Goal: Task Accomplishment & Management: Use online tool/utility

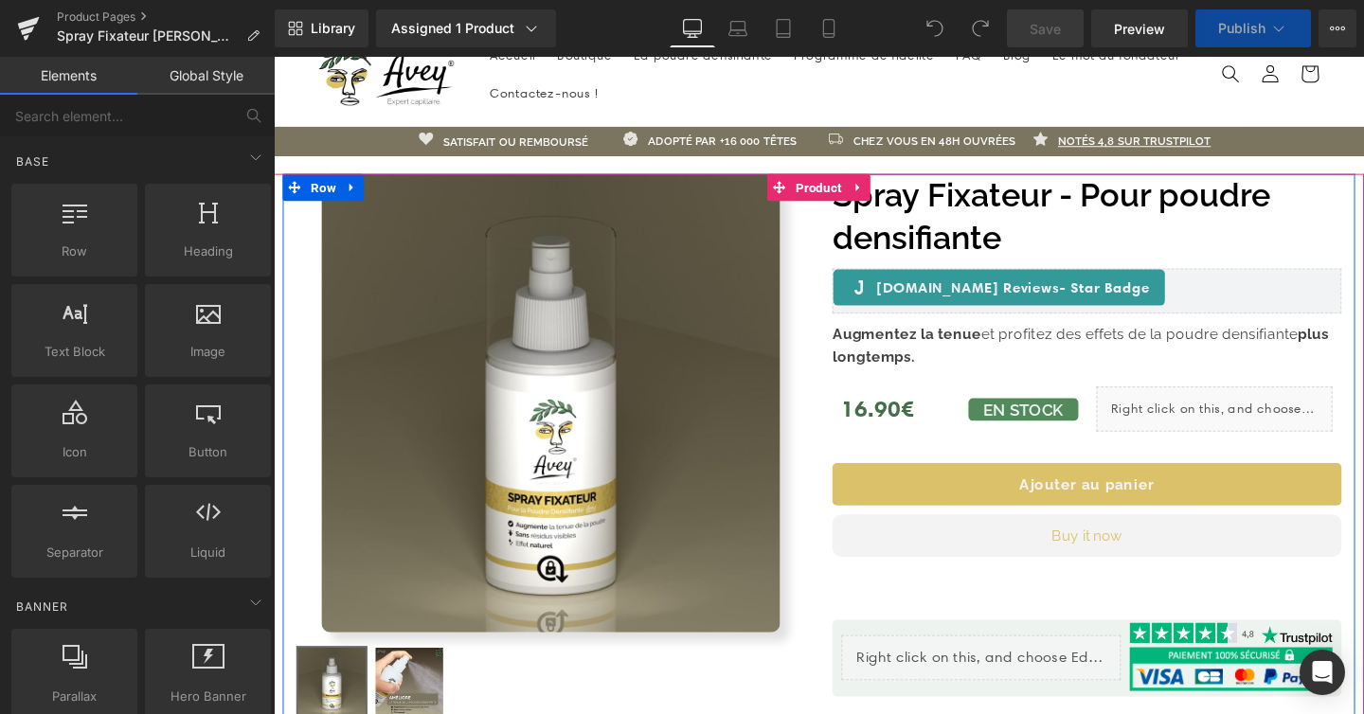
scroll to position [44, 0]
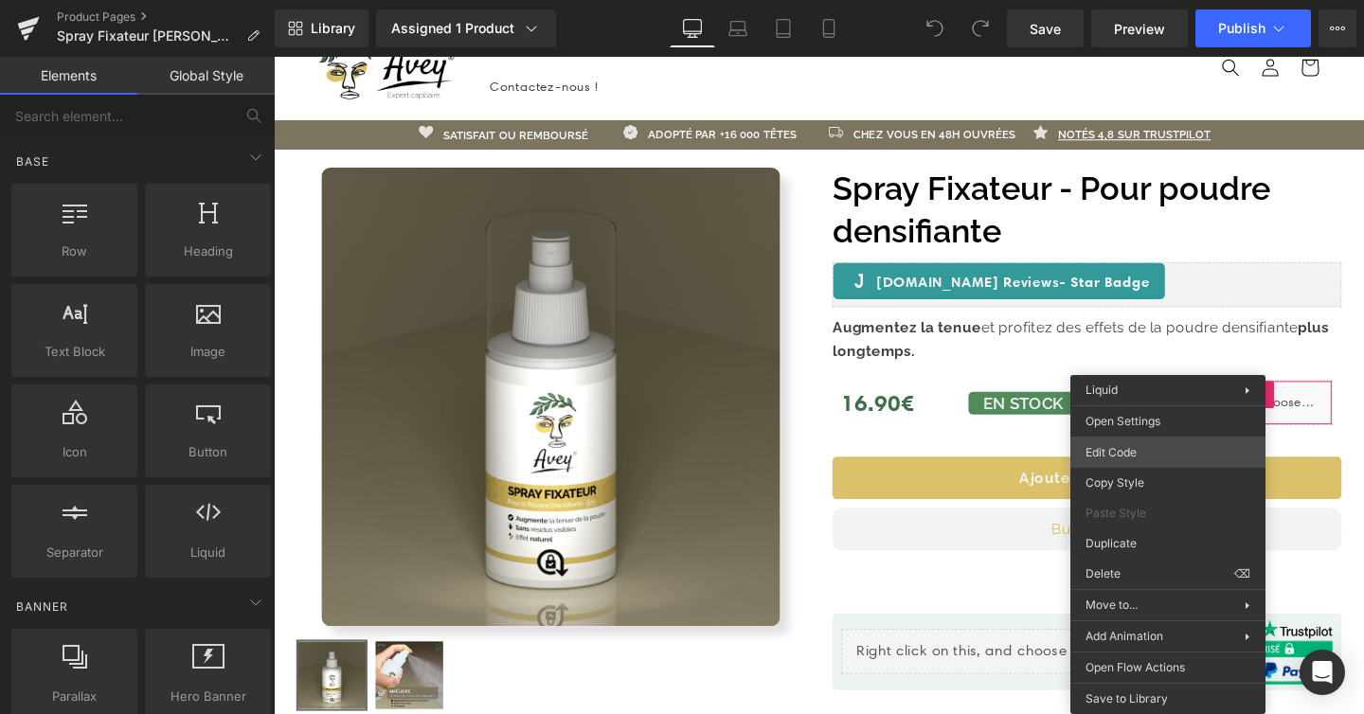
click at [1134, 0] on div "You are previewing how the will restyle your page. You can not edit Elements in…" at bounding box center [682, 0] width 1364 height 0
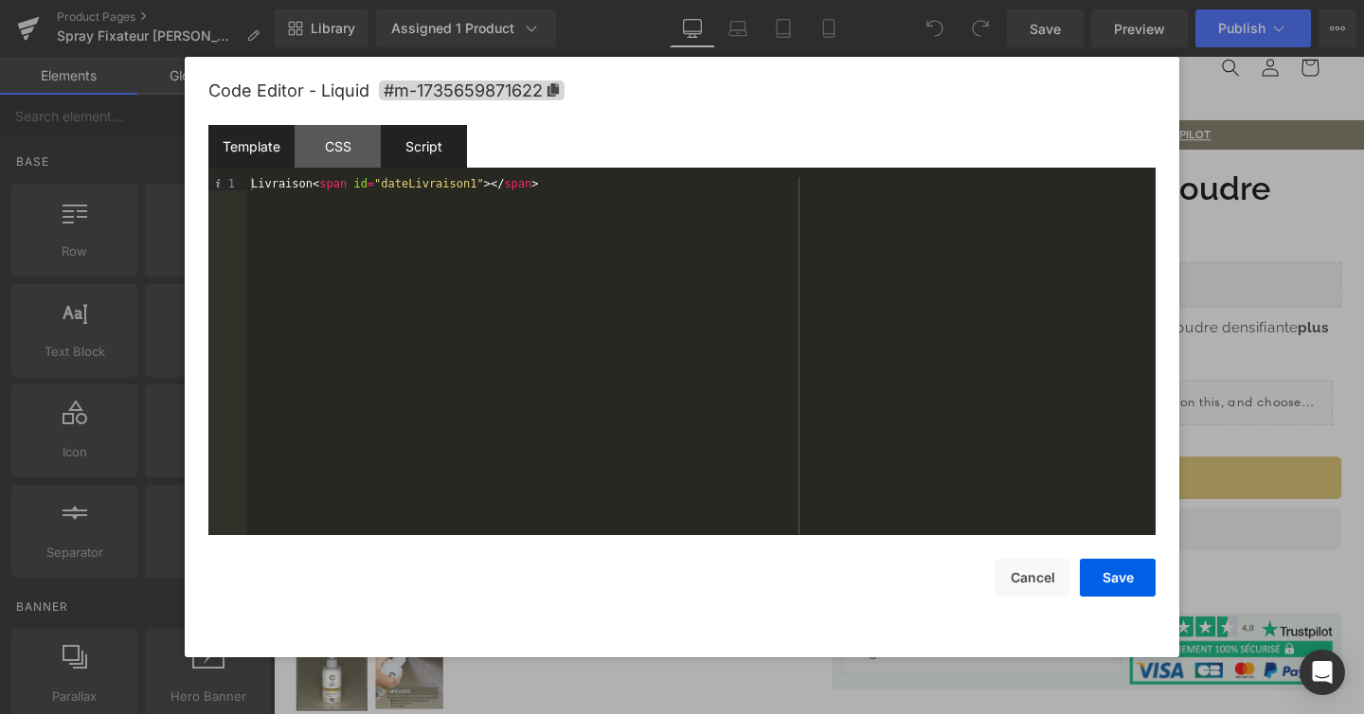
click at [439, 146] on div "Script" at bounding box center [424, 146] width 86 height 43
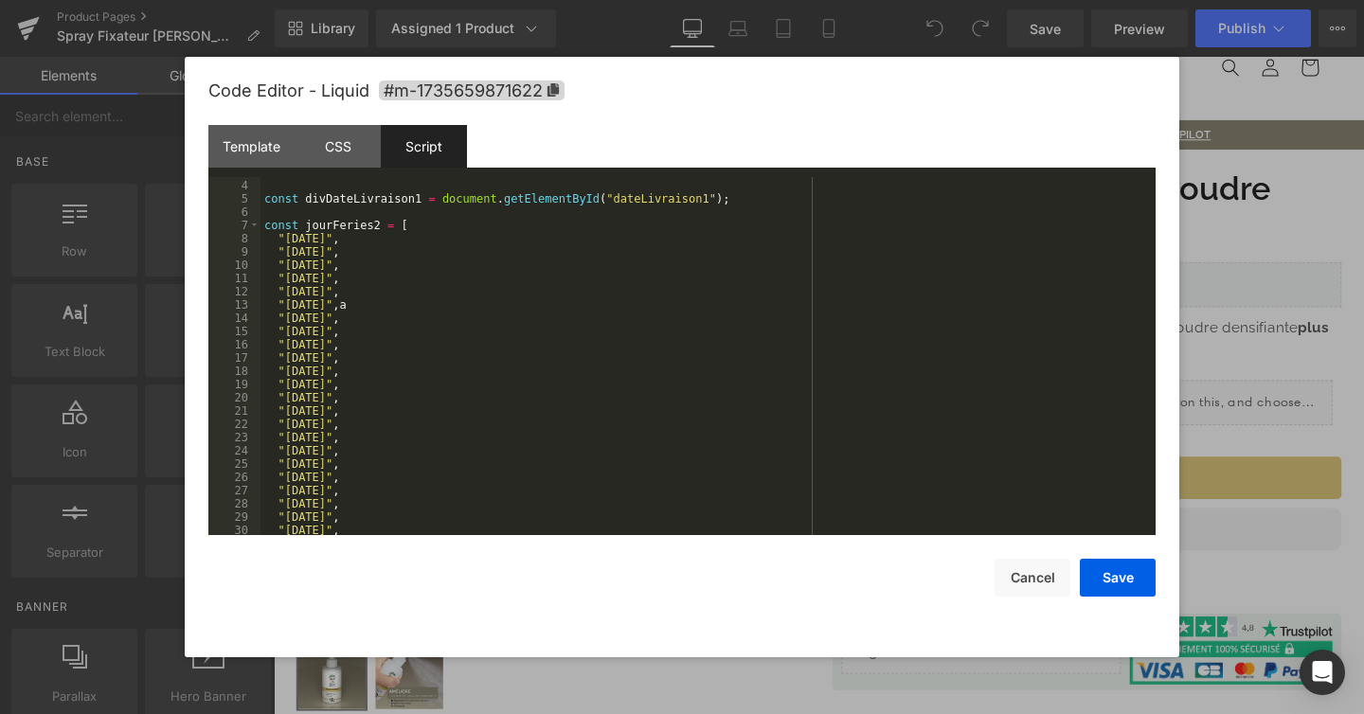
scroll to position [38, 0]
click at [416, 306] on div "const divDateLivraison1 = document . getElementById ( "dateLivraison1" ) ; cons…" at bounding box center [705, 358] width 888 height 385
click at [1115, 571] on button "Save" at bounding box center [1118, 578] width 76 height 38
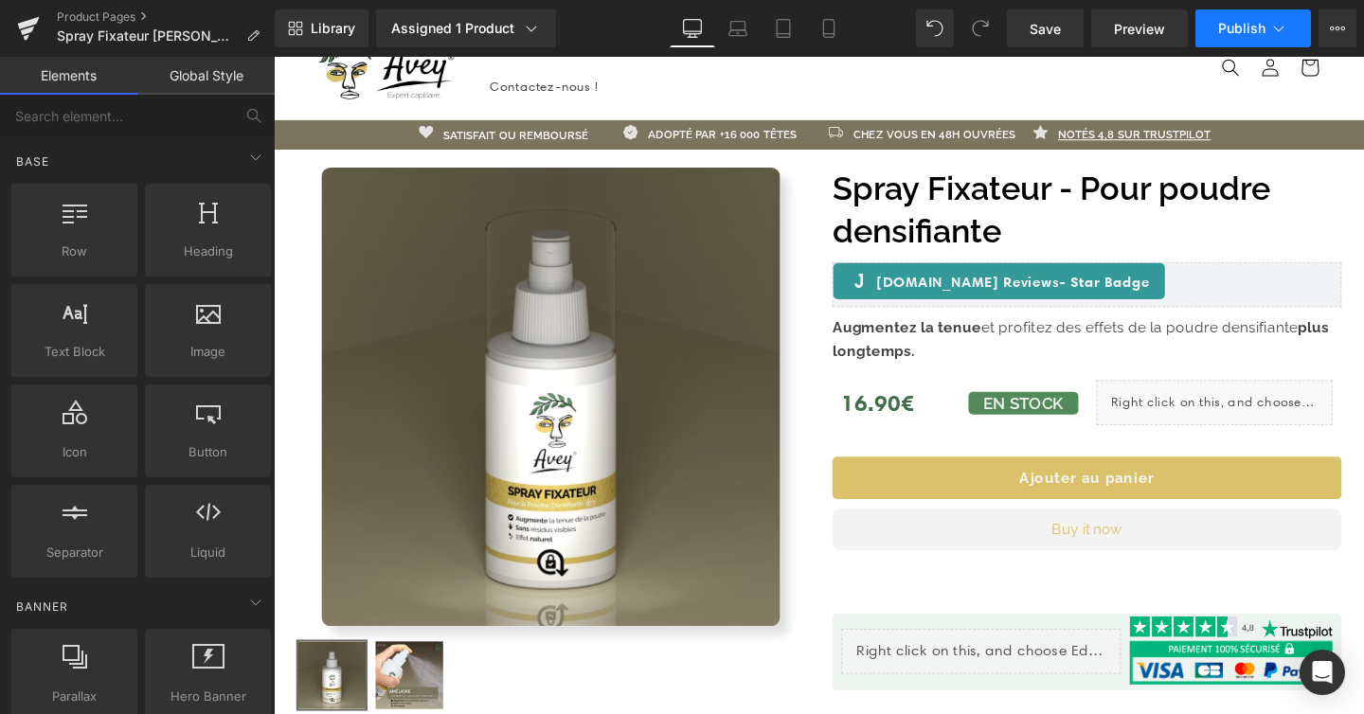
click at [1234, 27] on span "Publish" at bounding box center [1241, 28] width 47 height 15
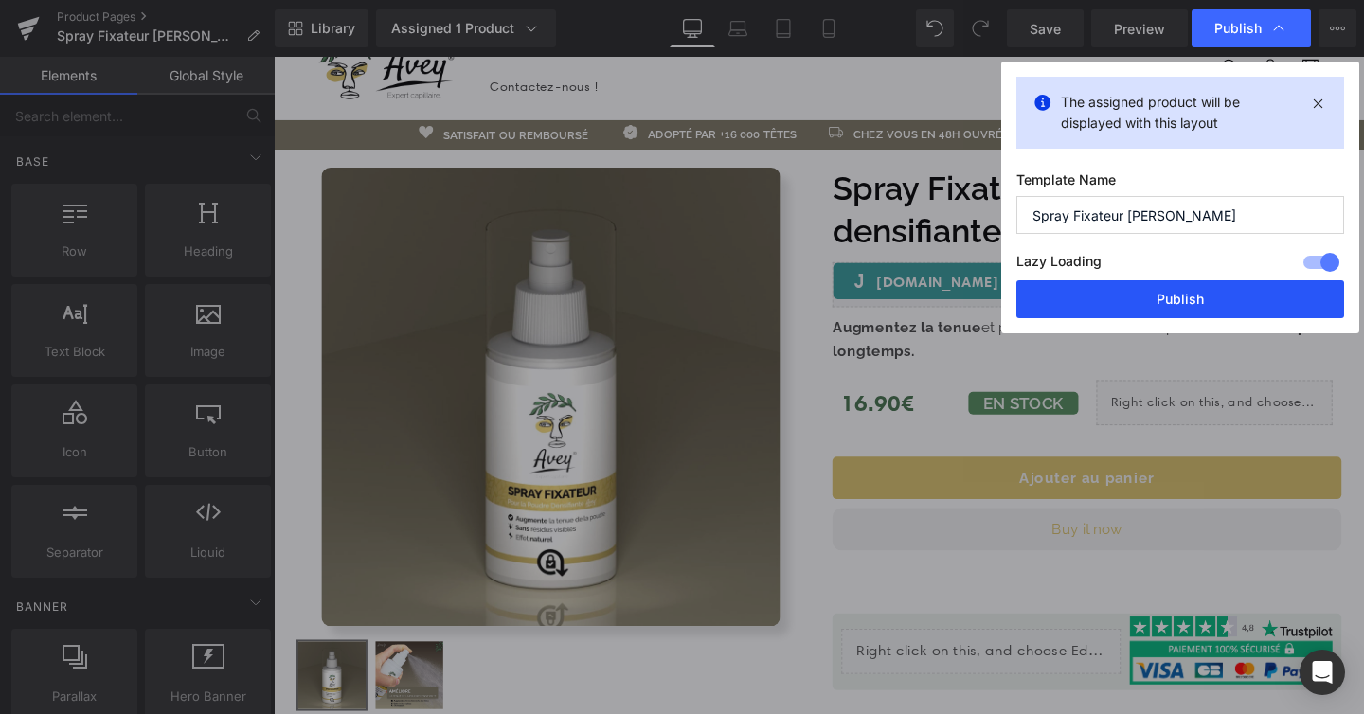
click at [1154, 292] on button "Publish" at bounding box center [1181, 299] width 328 height 38
